Goal: Task Accomplishment & Management: Manage account settings

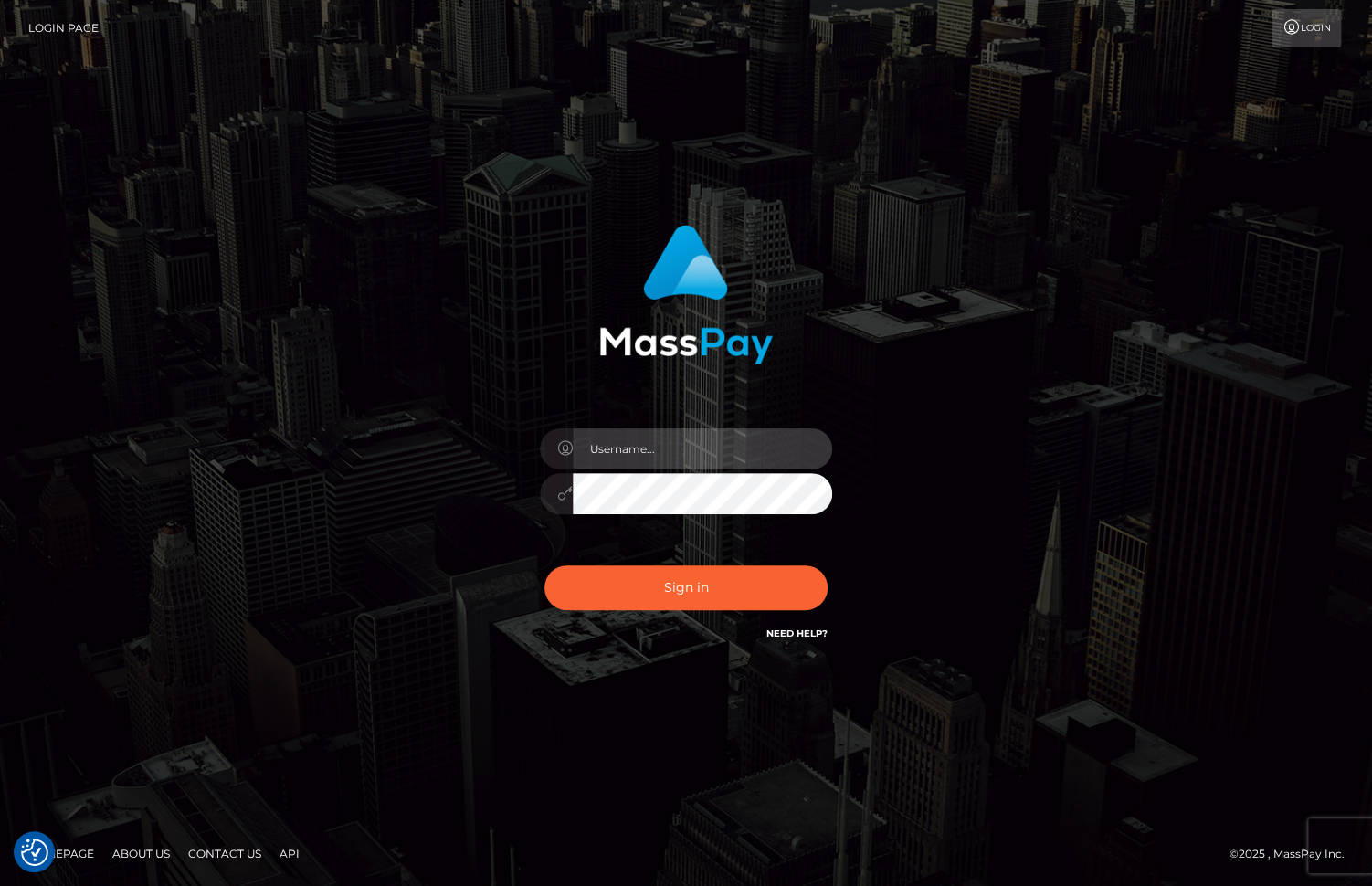
click at [665, 442] on input "text" at bounding box center [702, 449] width 260 height 41
type input "christianc.xcite"
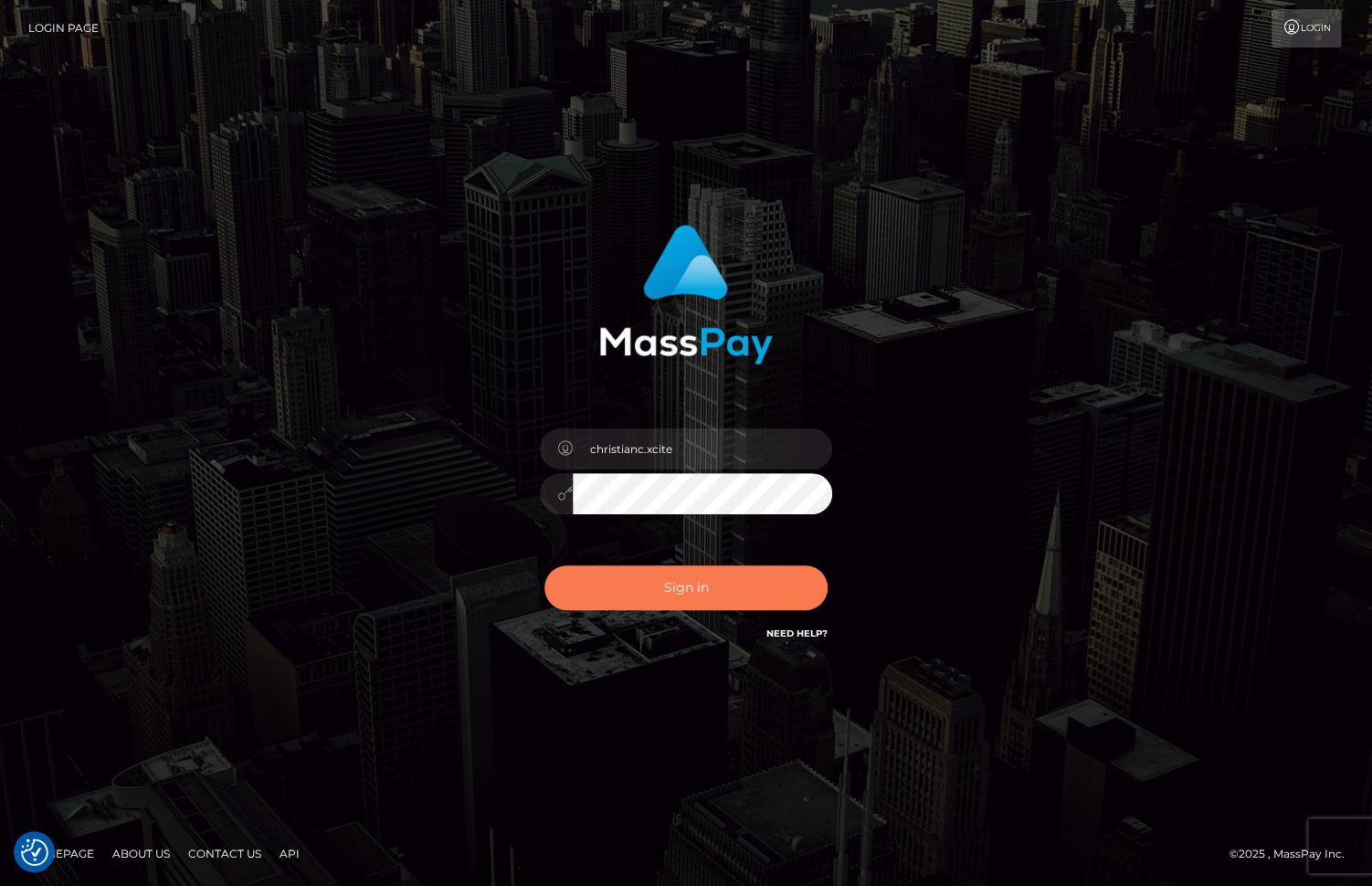
click at [731, 592] on button "Sign in" at bounding box center [686, 587] width 283 height 45
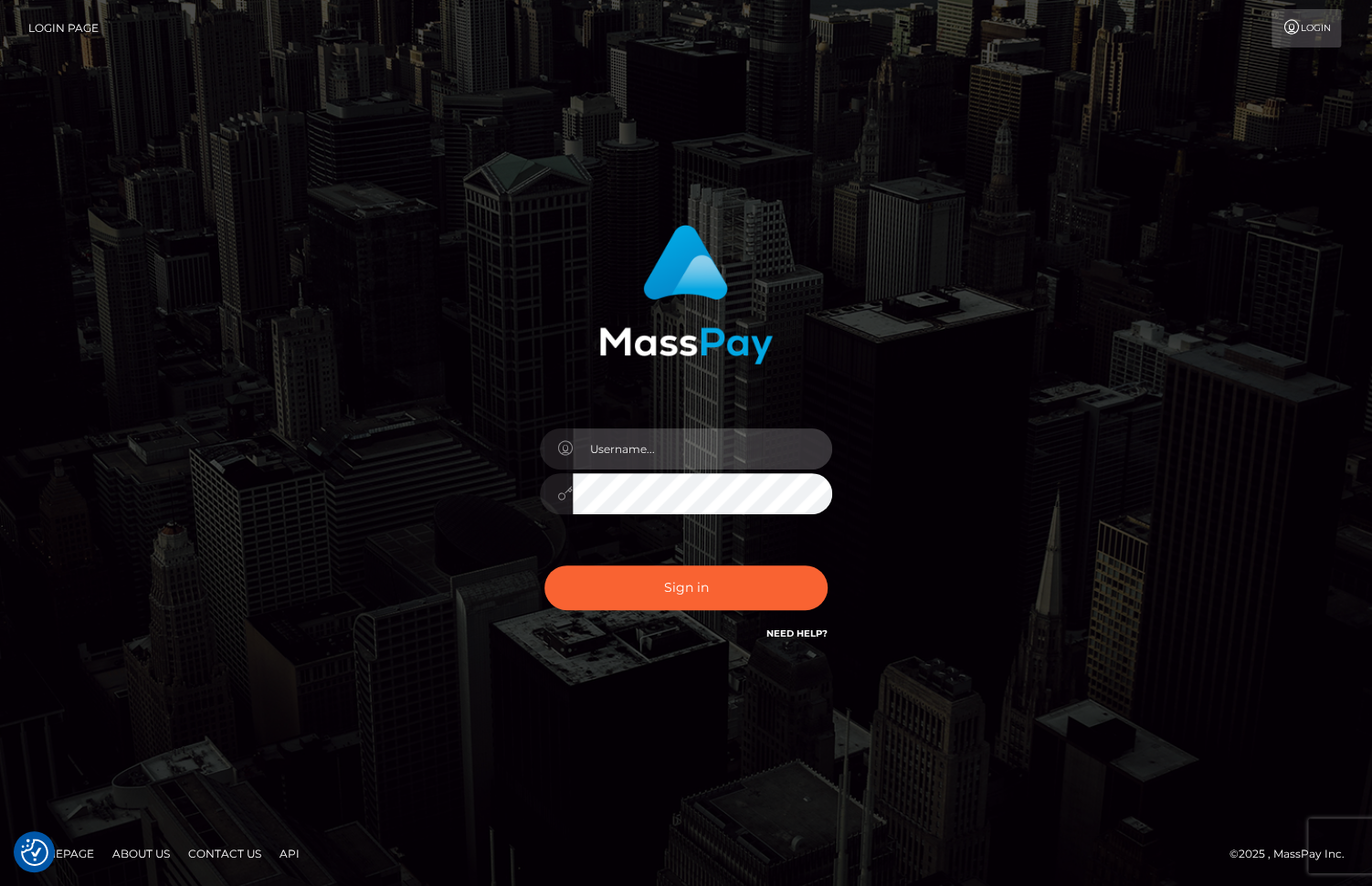
click at [640, 441] on input "text" at bounding box center [702, 449] width 260 height 41
type input "christianc.xcite"
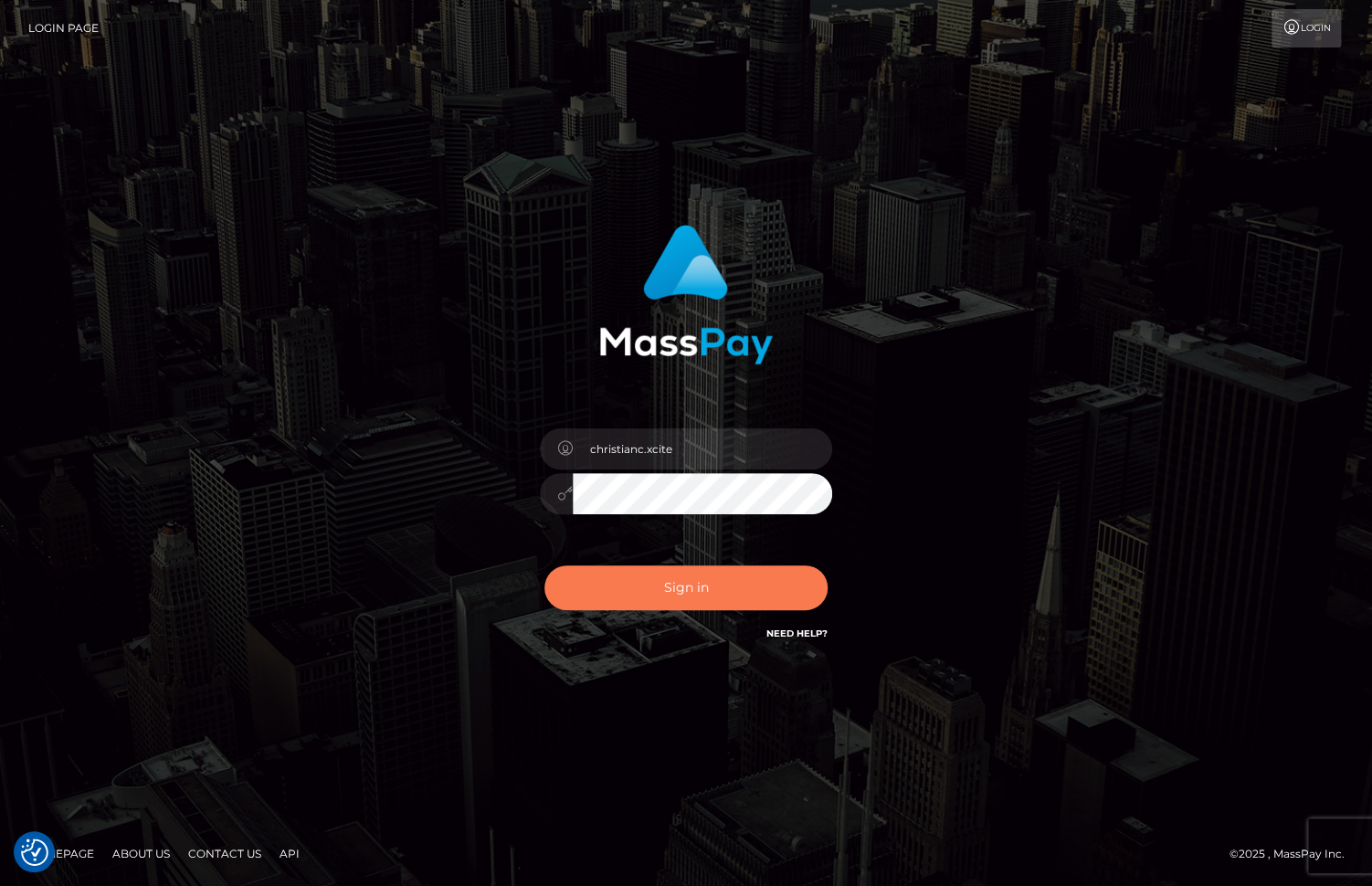
click at [645, 588] on button "Sign in" at bounding box center [686, 587] width 283 height 45
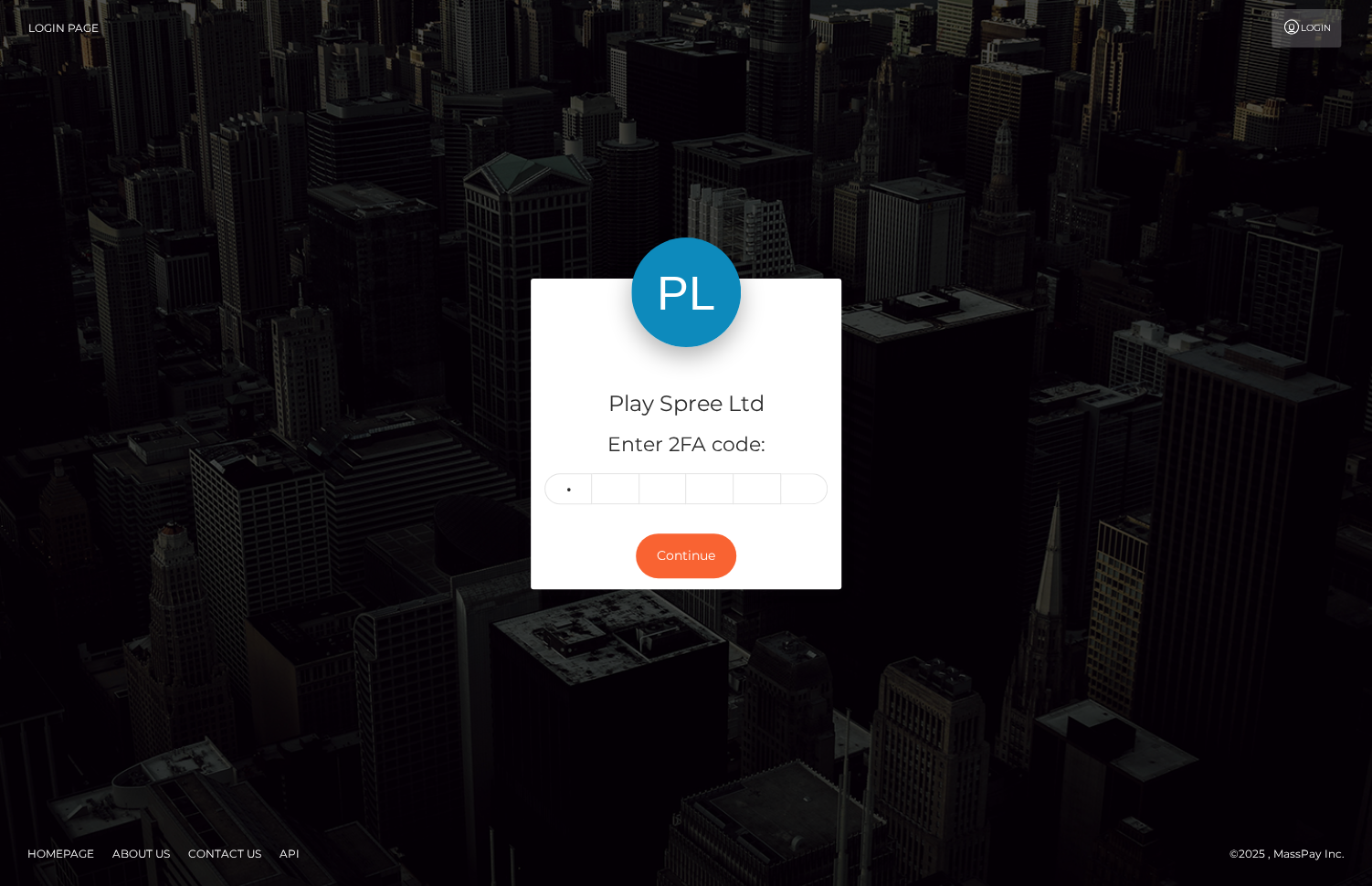
type input "3"
type input "0"
type input "9"
type input "4"
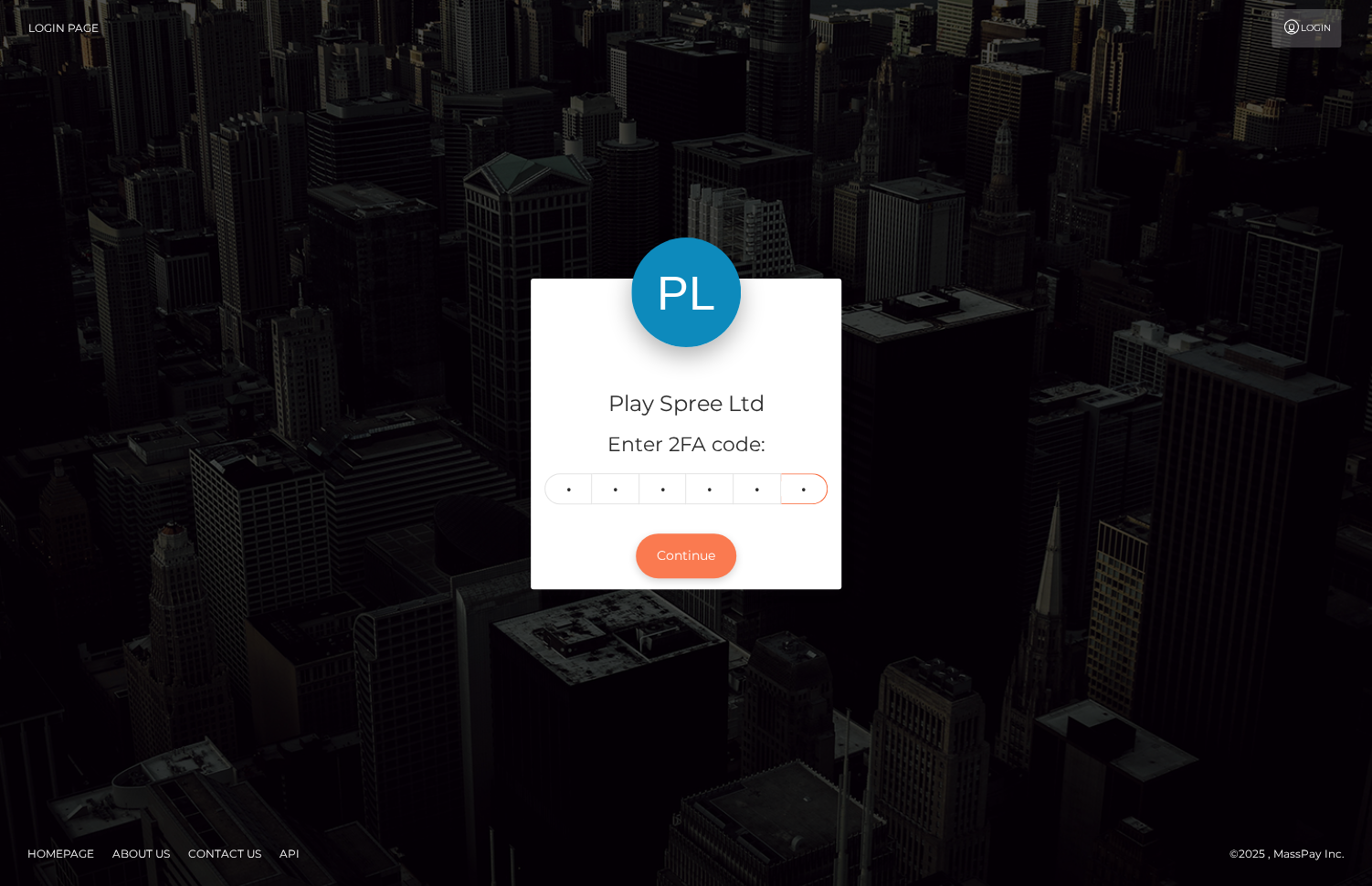
type input "2"
click at [675, 558] on button "Continue" at bounding box center [686, 556] width 100 height 45
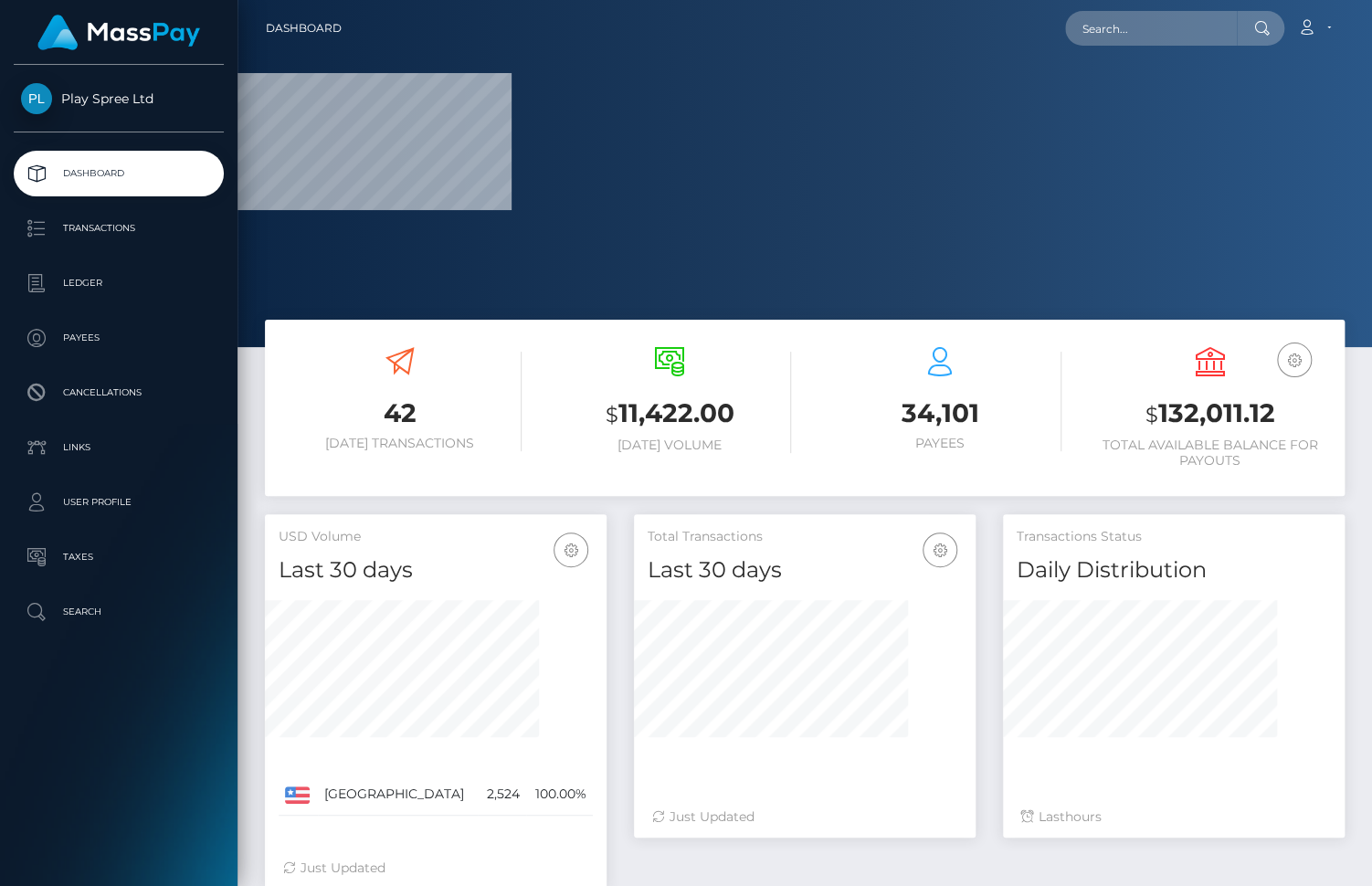
click at [1212, 420] on h3 "$ 132,011.12" at bounding box center [1210, 414] width 243 height 37
click at [1211, 420] on h3 "$ 132,011.12" at bounding box center [1210, 414] width 243 height 37
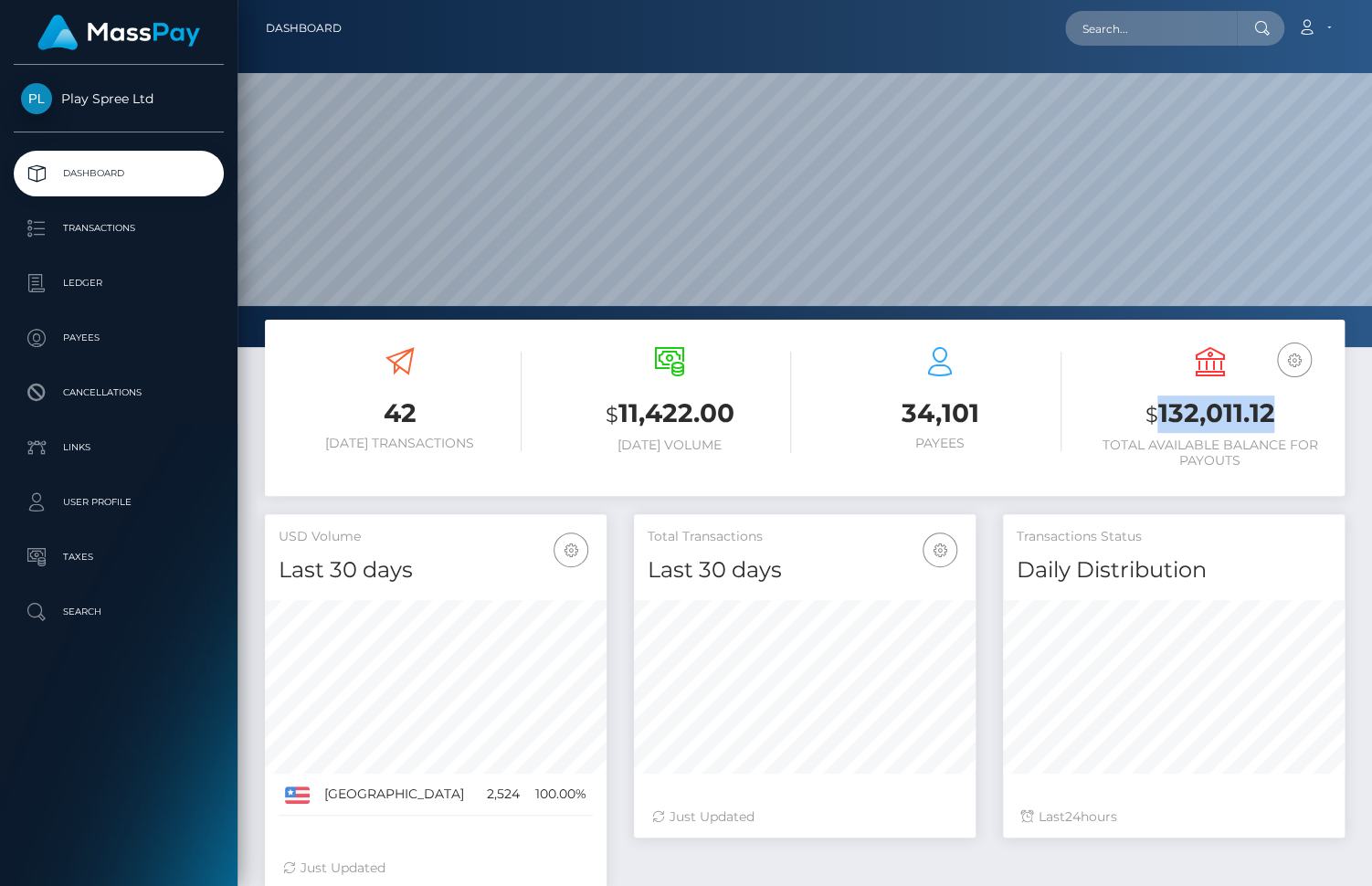
scroll to position [323, 341]
copy h3 "132,011.12"
click at [1295, 853] on div "Transactions Status Daily Distribution Last 24 hours" at bounding box center [1173, 685] width 369 height 341
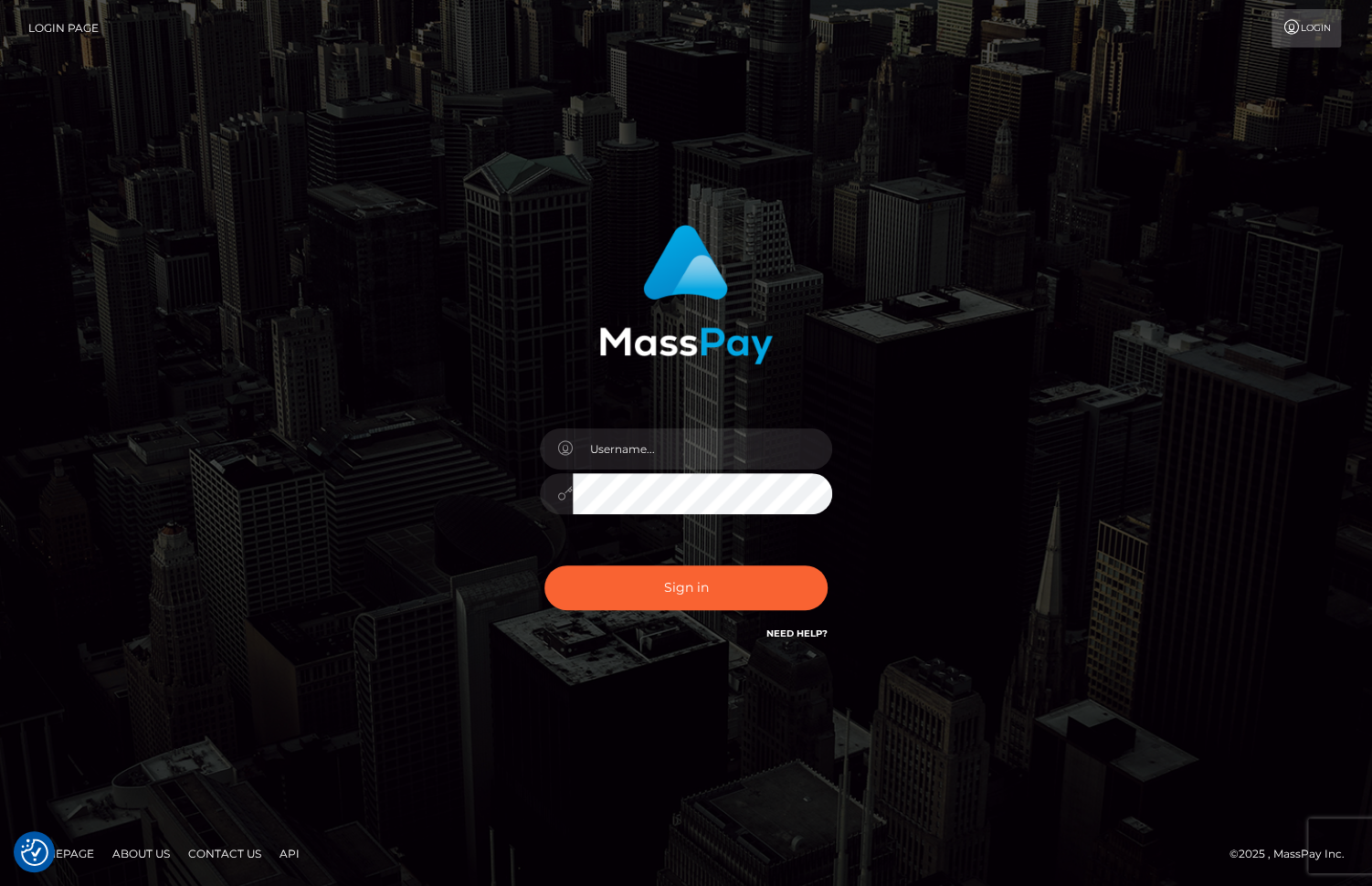
drag, startPoint x: 1283, startPoint y: 164, endPoint x: 1295, endPoint y: 151, distance: 17.7
click at [1289, 162] on div "Sign in" at bounding box center [686, 443] width 1372 height 738
